Goal: Task Accomplishment & Management: Manage account settings

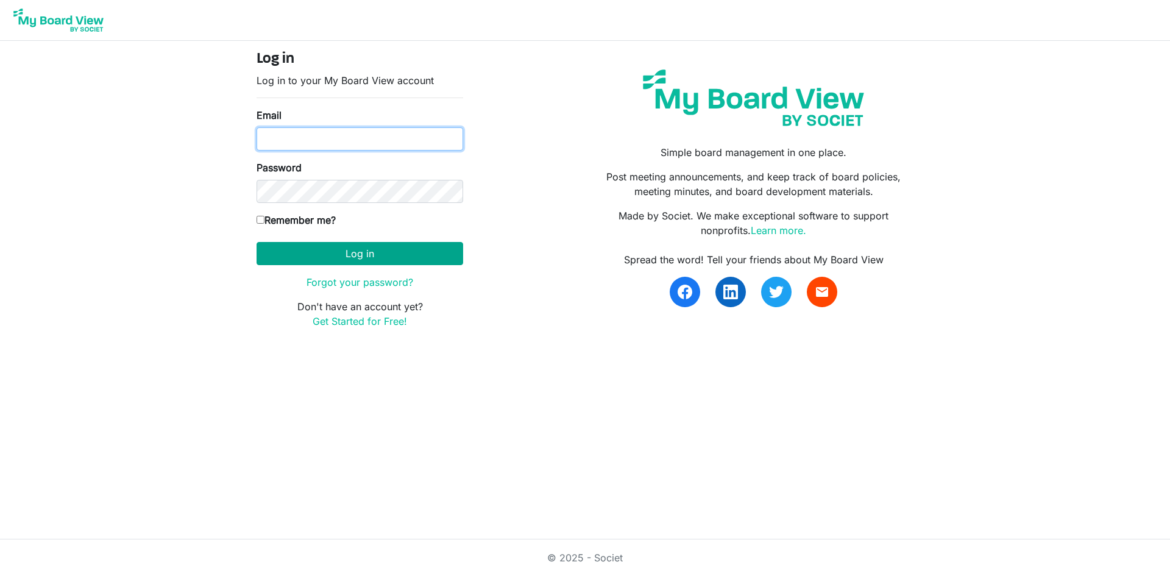
type input "treasurer@southsound.church"
click at [378, 254] on button "Log in" at bounding box center [360, 253] width 207 height 23
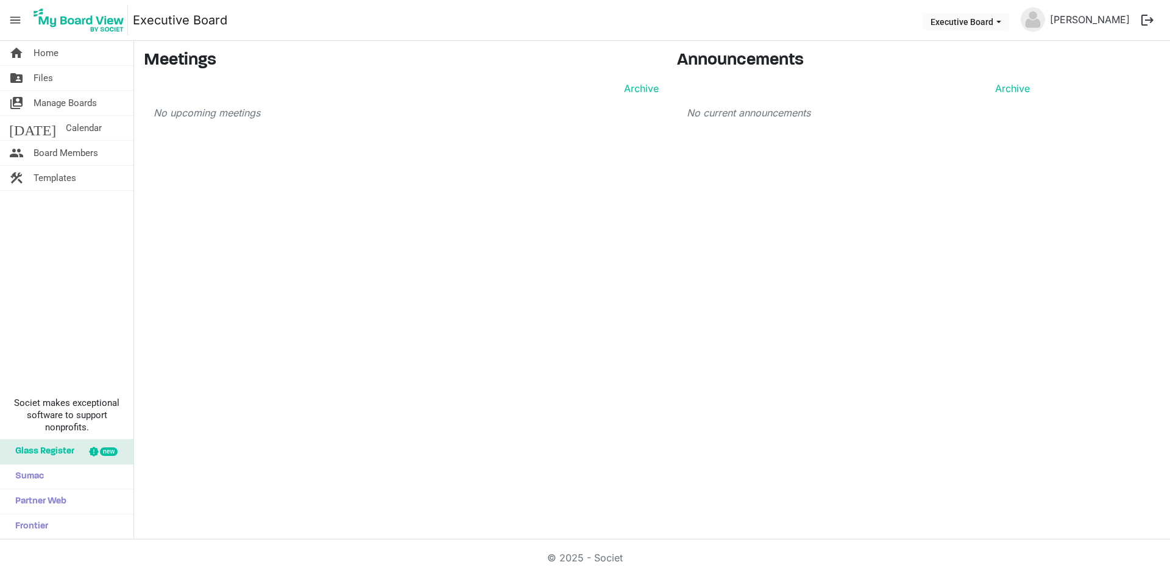
click at [1147, 20] on button "logout" at bounding box center [1148, 20] width 26 height 26
